Goal: Find specific page/section: Find specific page/section

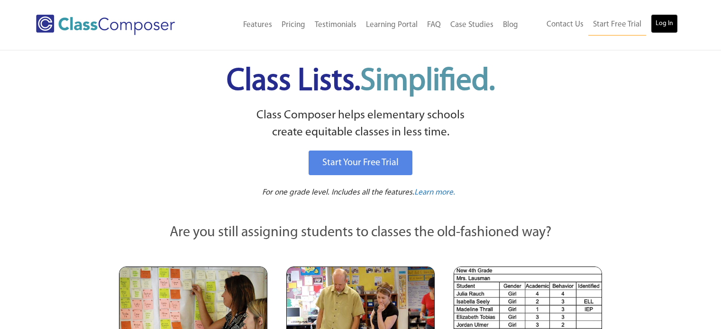
click at [670, 28] on link "Log In" at bounding box center [664, 23] width 27 height 19
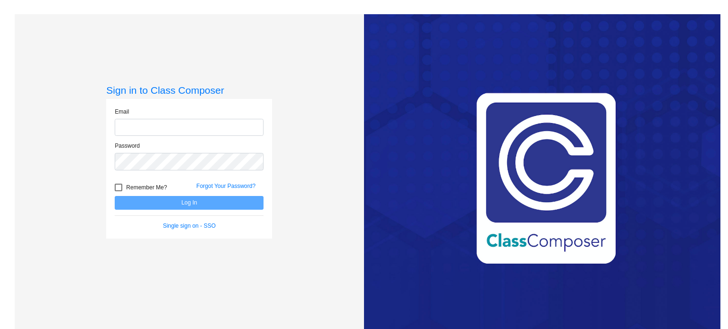
type input "[EMAIL_ADDRESS][DOMAIN_NAME]"
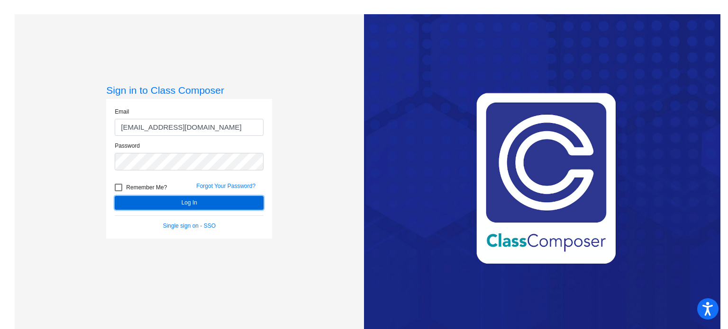
click at [192, 208] on button "Log In" at bounding box center [189, 203] width 149 height 14
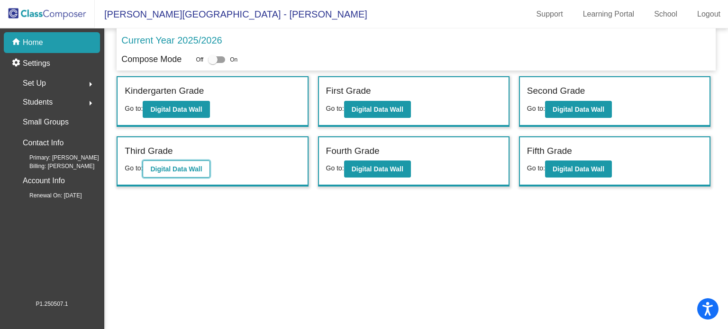
click at [171, 168] on b "Digital Data Wall" at bounding box center [176, 169] width 52 height 8
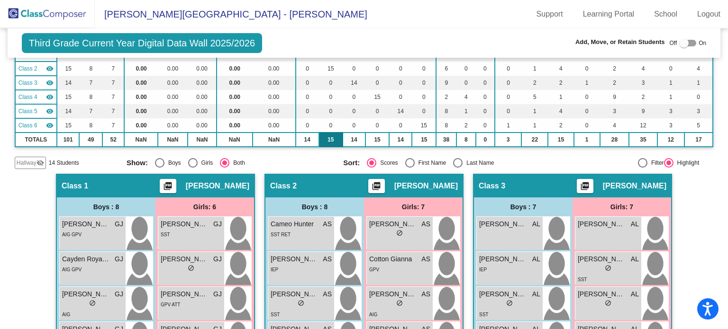
scroll to position [96, 0]
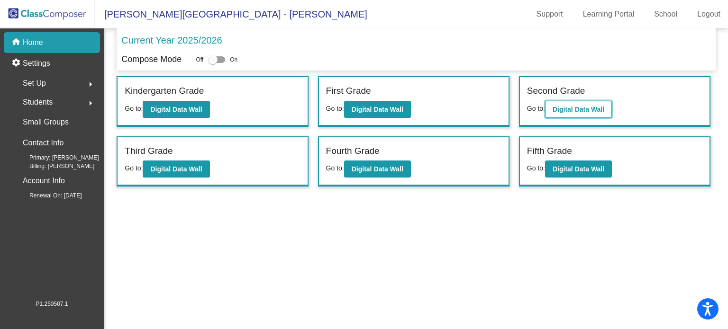
click at [587, 109] on b "Digital Data Wall" at bounding box center [579, 110] width 52 height 8
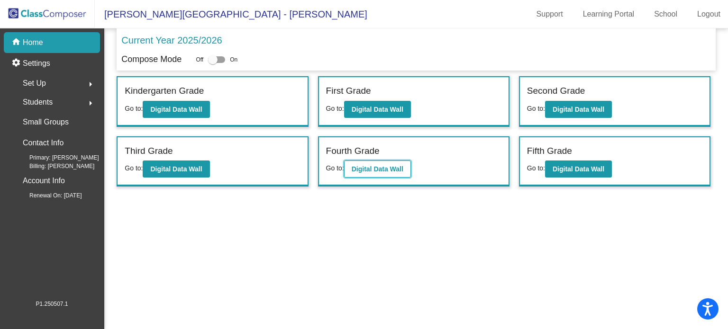
click at [372, 166] on b "Digital Data Wall" at bounding box center [378, 169] width 52 height 8
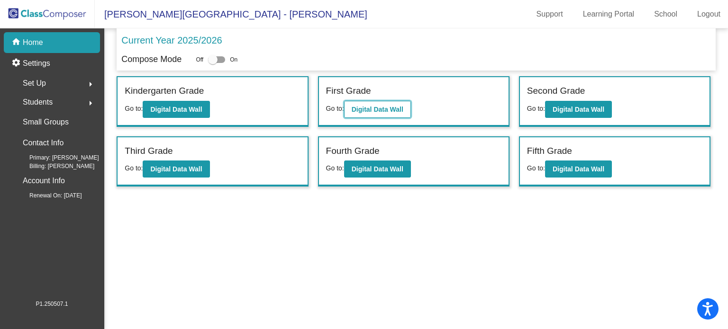
click at [396, 107] on b "Digital Data Wall" at bounding box center [378, 110] width 52 height 8
